Goal: Information Seeking & Learning: Learn about a topic

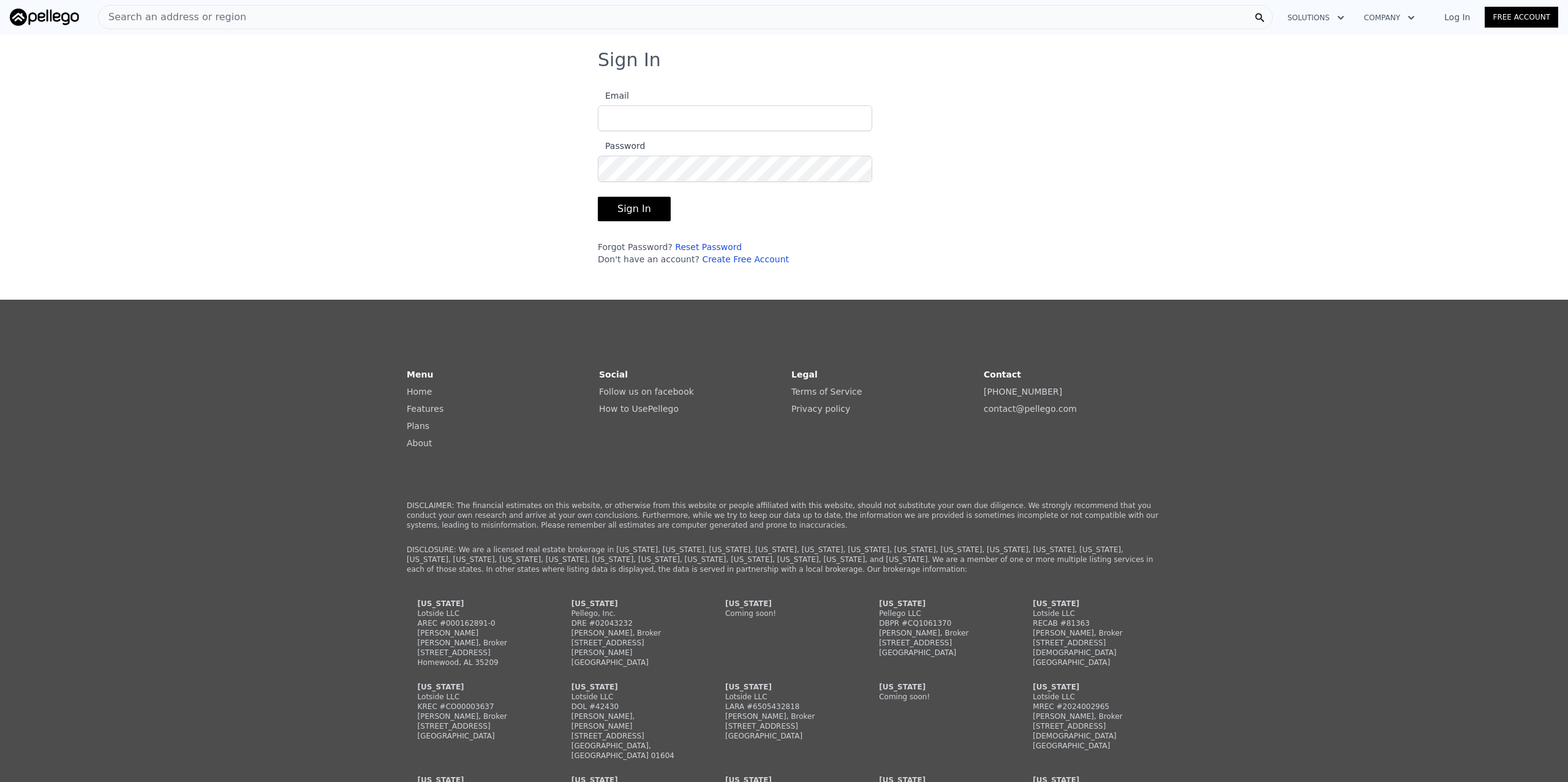
type input "[PERSON_NAME][EMAIL_ADDRESS][DOMAIN_NAME]"
click at [621, 210] on button "Sign In" at bounding box center [635, 209] width 73 height 25
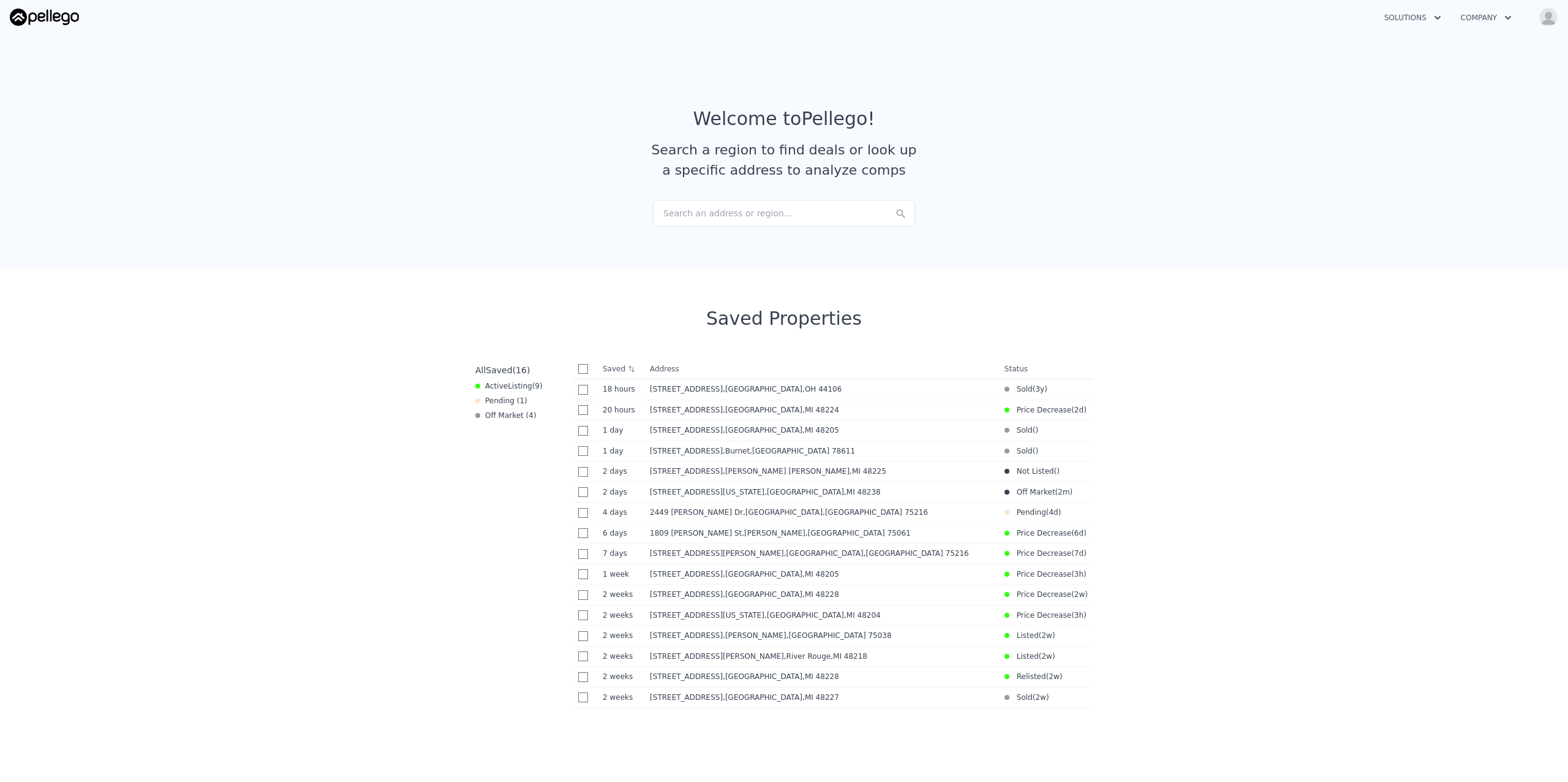
click at [757, 210] on div "Search an address or region..." at bounding box center [784, 213] width 262 height 27
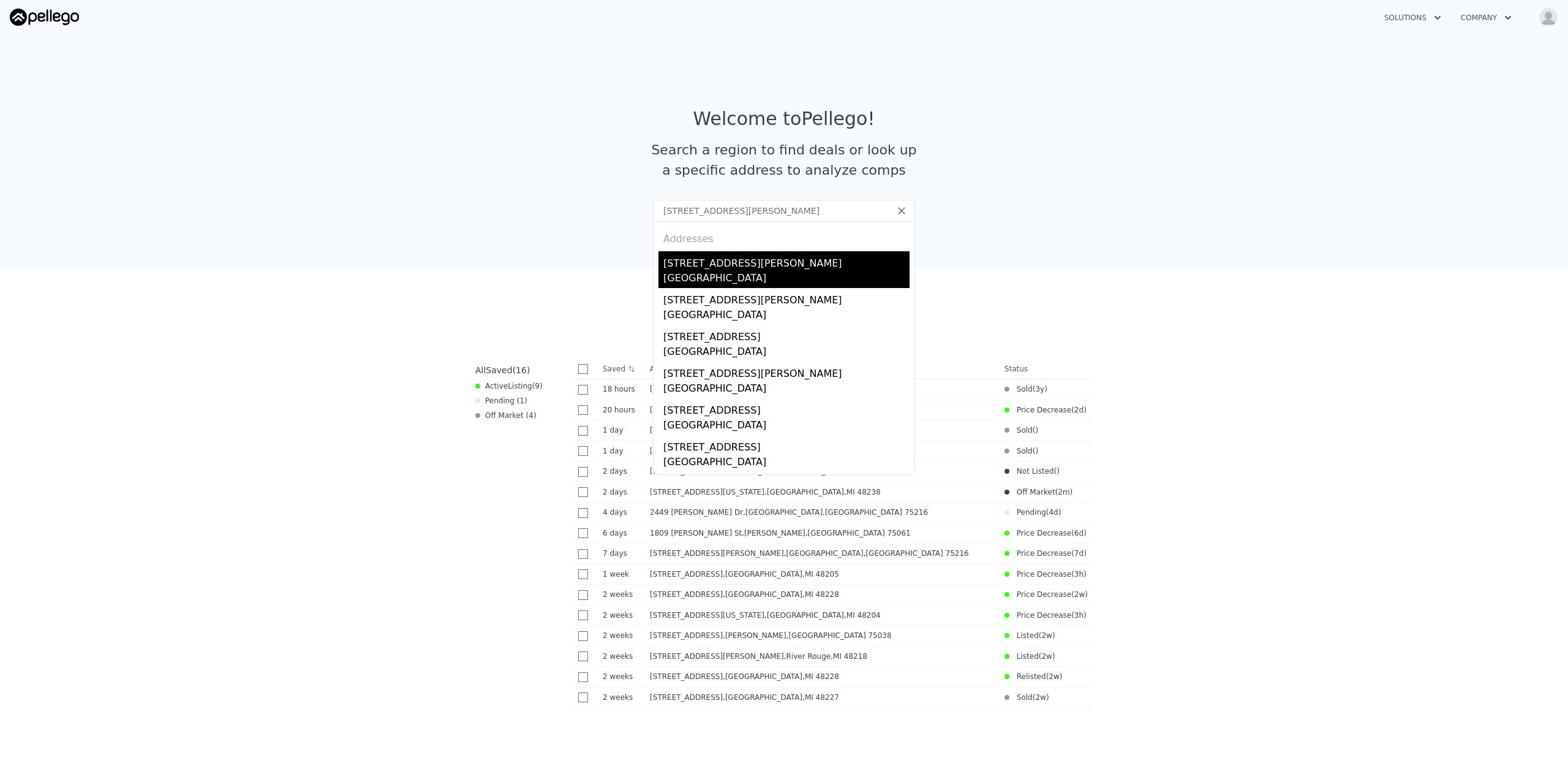
type input "[STREET_ADDRESS][PERSON_NAME]"
click at [724, 269] on div "[STREET_ADDRESS][PERSON_NAME]" at bounding box center [786, 261] width 246 height 20
